Goal: Information Seeking & Learning: Find specific fact

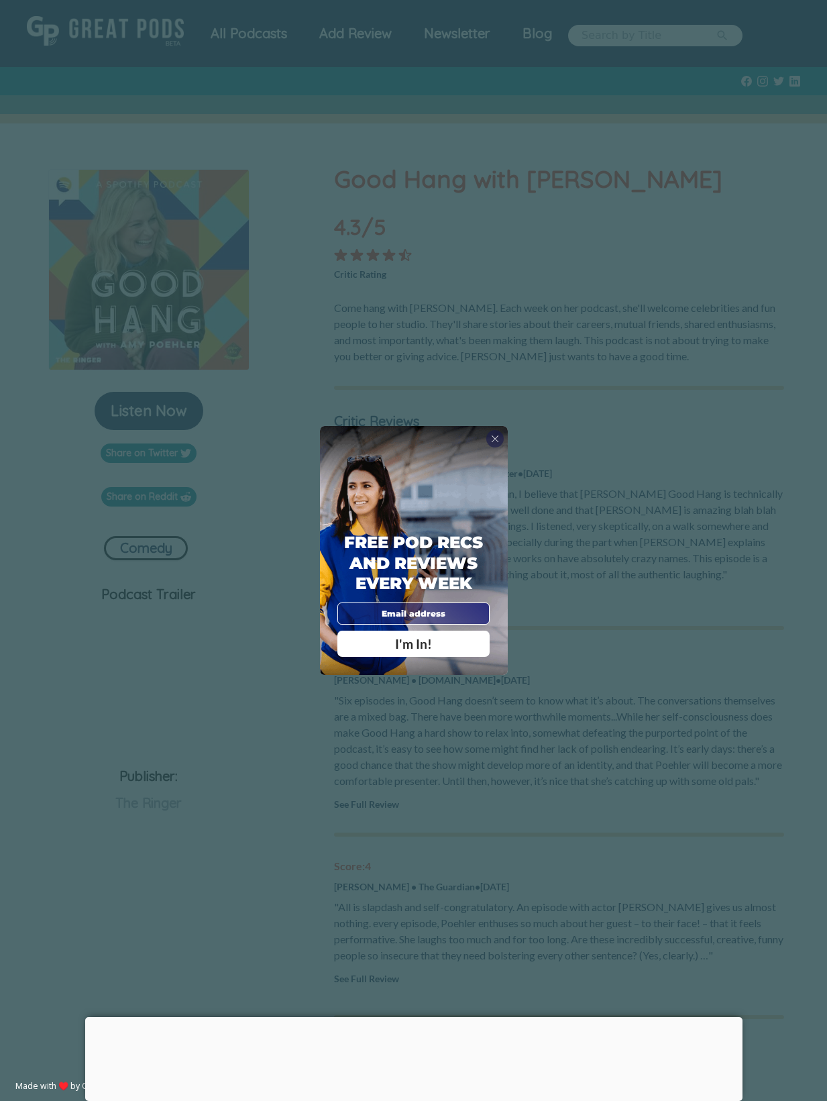
click at [576, 572] on div "X Free Pod Recs and Reviews every week I'm In! X Thanks Poddy People! See you T…" at bounding box center [413, 550] width 827 height 1101
click at [500, 441] on div "X" at bounding box center [494, 438] width 17 height 17
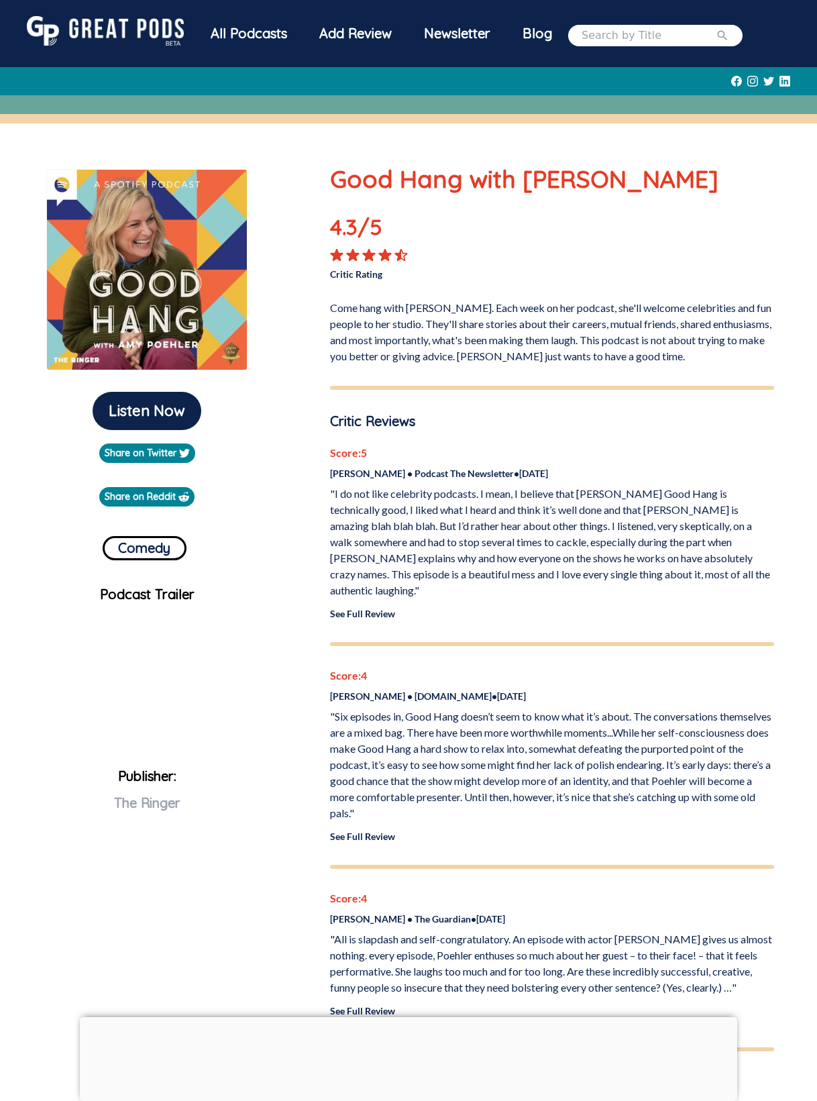
click at [373, 608] on link "See Full Review" at bounding box center [362, 613] width 65 height 11
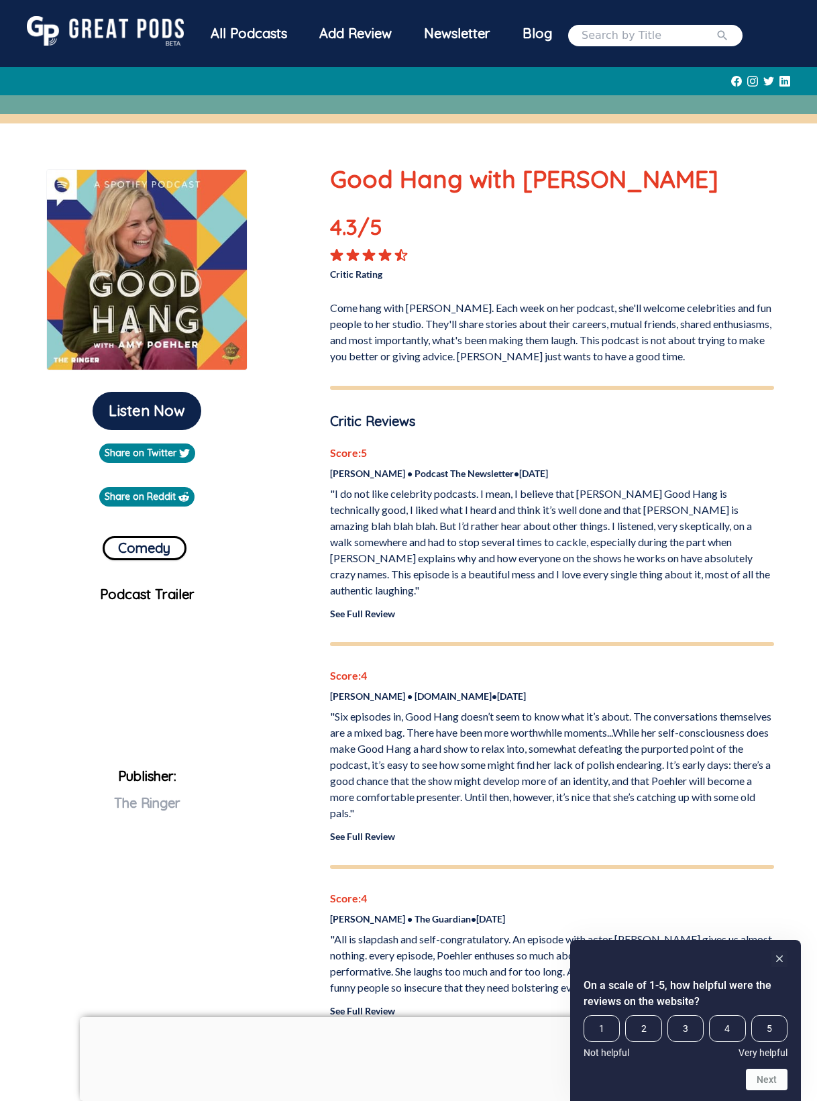
click at [621, 33] on input "search" at bounding box center [649, 36] width 134 height 16
type input "i'm grand mam"
click at [716, 28] on button "submit" at bounding box center [722, 36] width 13 height 16
